Goal: Check status: Check status

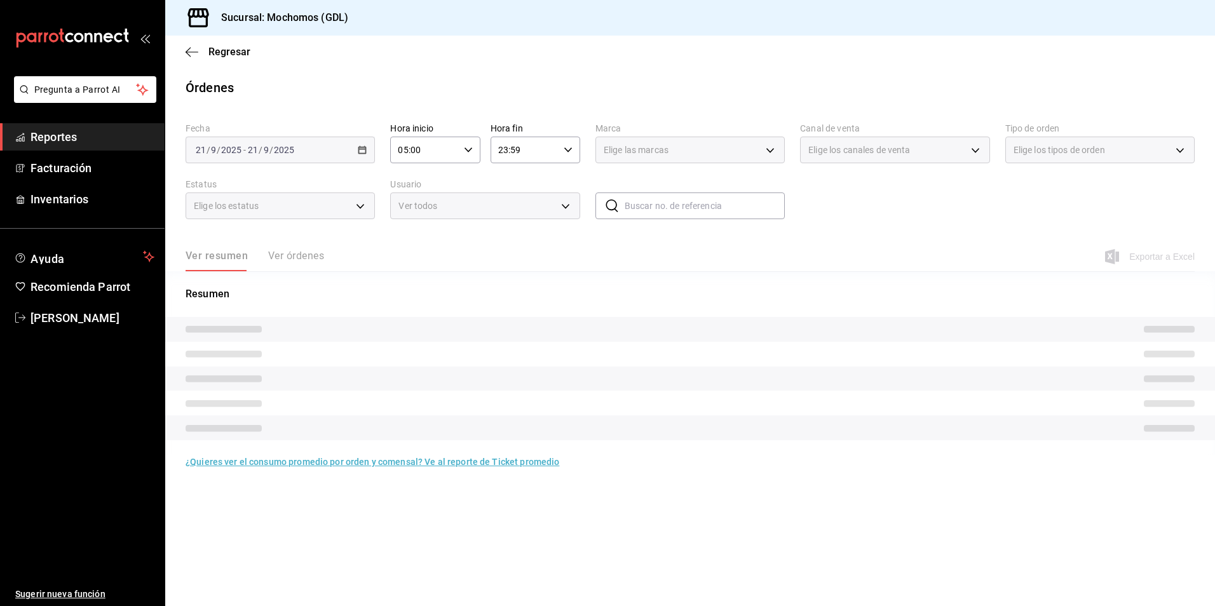
type input "36c25d4a-7cb0-456c-a434-e981d54830bc"
type input "PARROT,UBER_EATS,RAPPI,DIDI_FOOD,ONLINE"
type input "c3d0baef-30c0-4718-9d76-caab43e27316,13c4cc4a-99d2-42c0-ba96-c3de8c08c13d,7b791…"
type input "DENIED,FINISHED,CANCELED,OPEN,VOIDED,CREATED,PAID,ACCEPTED"
type input "36c25d4a-7cb0-456c-a434-e981d54830bc"
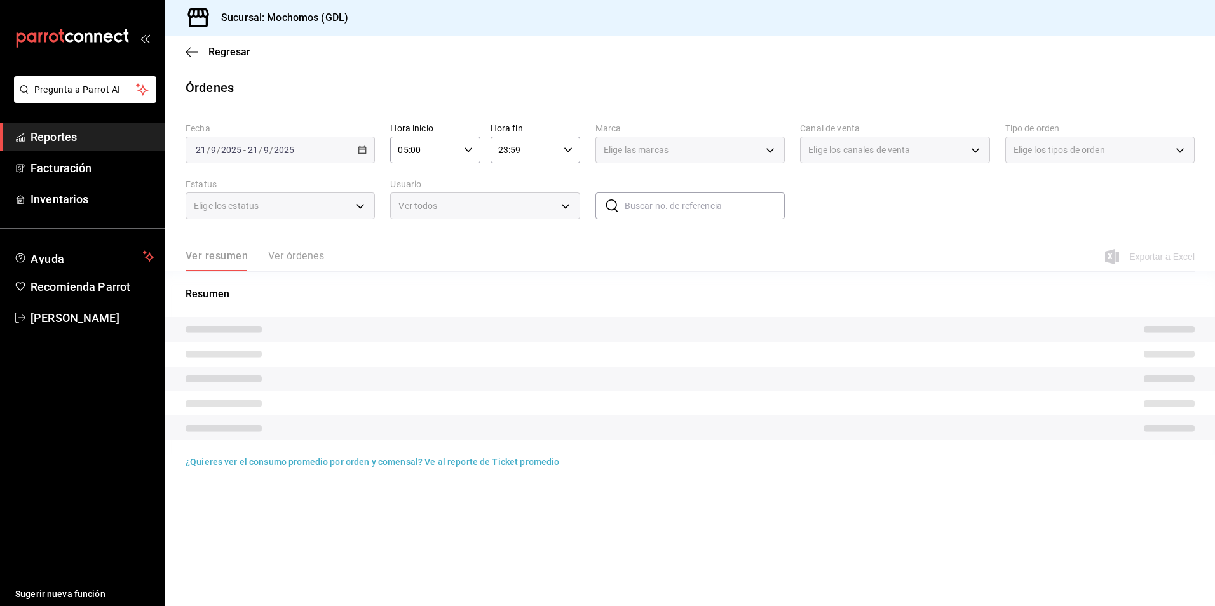
type input "PARROT,UBER_EATS,RAPPI,DIDI_FOOD,ONLINE"
type input "c3d0baef-30c0-4718-9d76-caab43e27316,13c4cc4a-99d2-42c0-ba96-c3de8c08c13d,7b791…"
type input "DENIED,FINISHED,CANCELED,OPEN,VOIDED,CREATED,PAID,ACCEPTED"
type input "05:00"
type input "36c25d4a-7cb0-456c-a434-e981d54830bc"
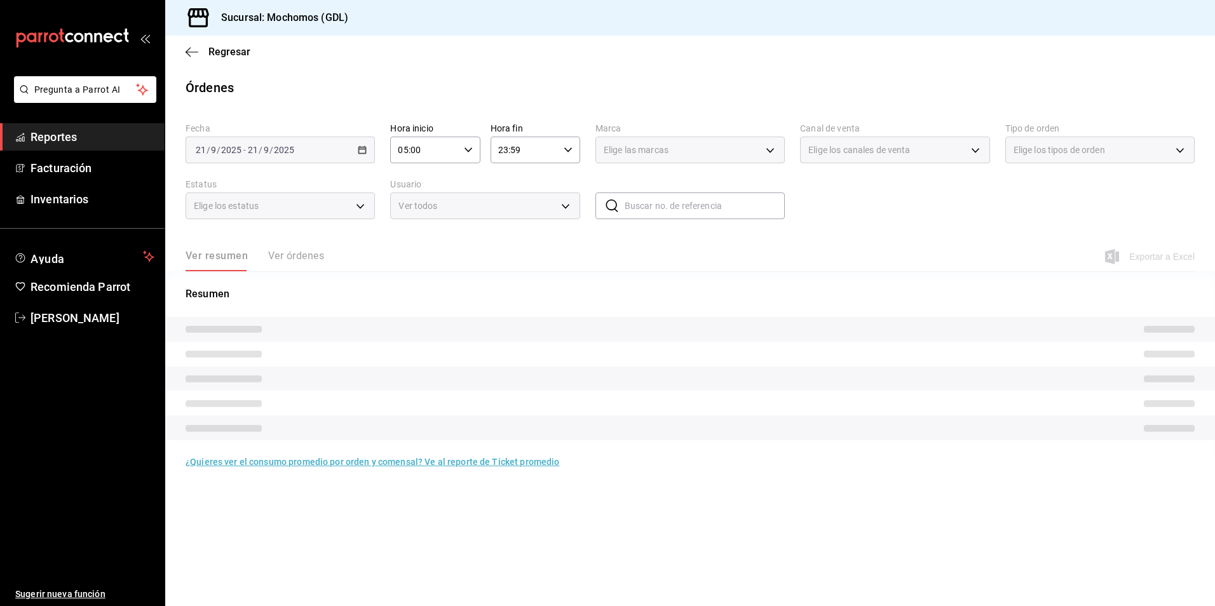
type input "PARROT,UBER_EATS,RAPPI,DIDI_FOOD,ONLINE"
type input "c3d0baef-30c0-4718-9d76-caab43e27316,13c4cc4a-99d2-42c0-ba96-c3de8c08c13d,7b791…"
type input "DENIED,FINISHED,CANCELED,OPEN,VOIDED,CREATED,PAID,ACCEPTED"
type input "36c25d4a-7cb0-456c-a434-e981d54830bc"
type input "PARROT,UBER_EATS,RAPPI,DIDI_FOOD,ONLINE"
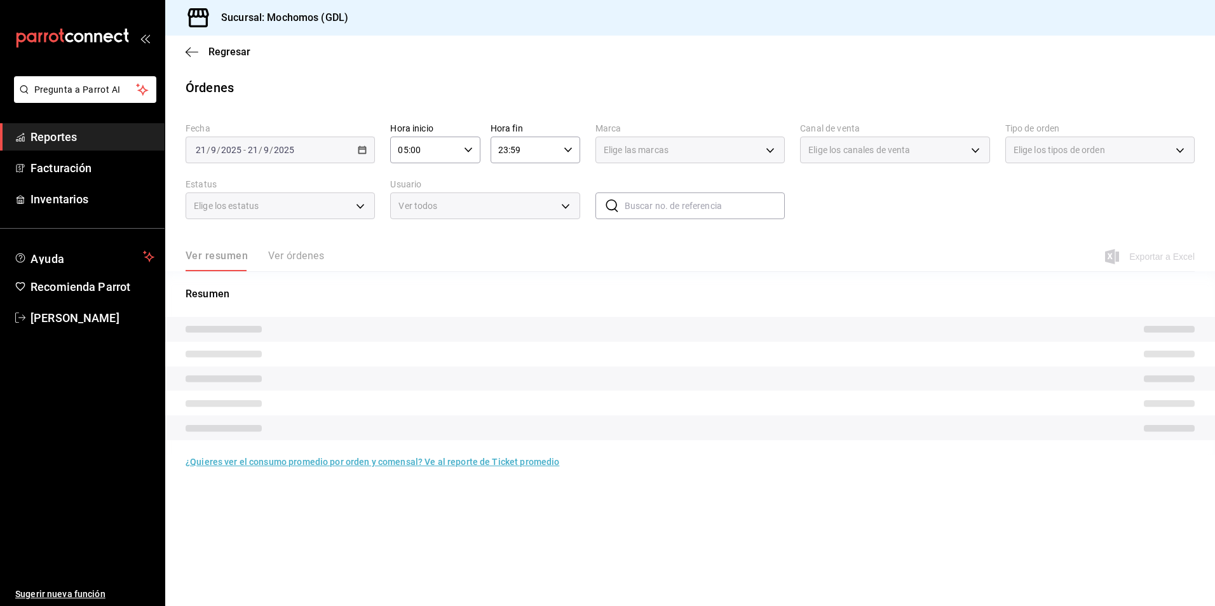
type input "c3d0baef-30c0-4718-9d76-caab43e27316,13c4cc4a-99d2-42c0-ba96-c3de8c08c13d,7b791…"
type input "DENIED,FINISHED,CANCELED,OPEN,VOIDED,CREATED,PAID,ACCEPTED"
